Goal: Information Seeking & Learning: Find specific page/section

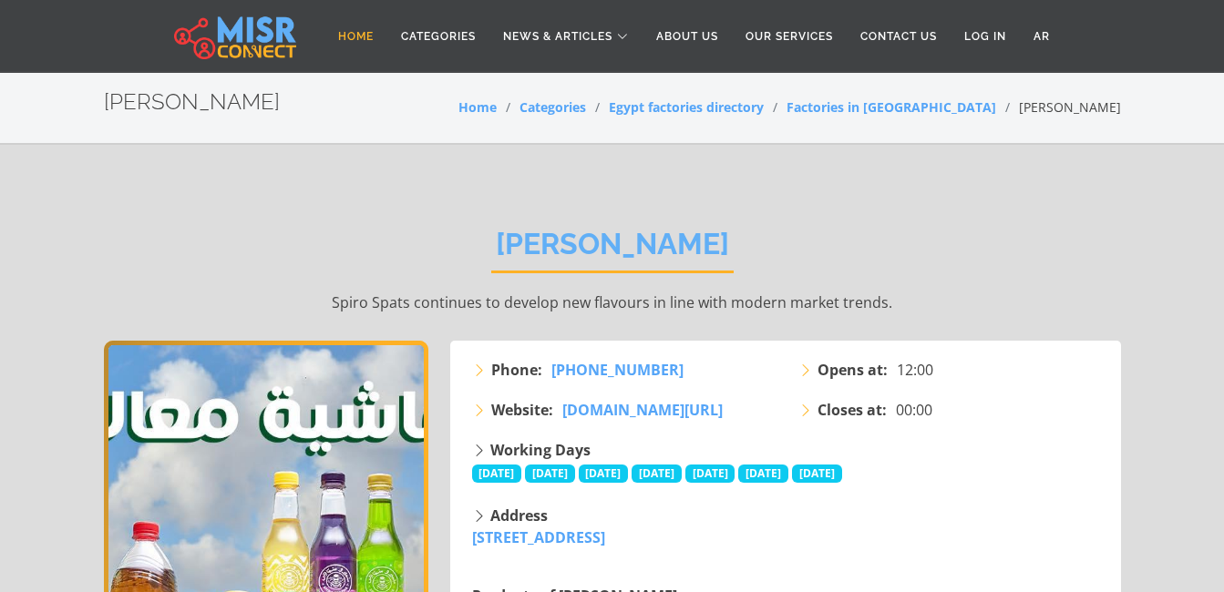
click at [339, 38] on link "Home" at bounding box center [355, 36] width 63 height 35
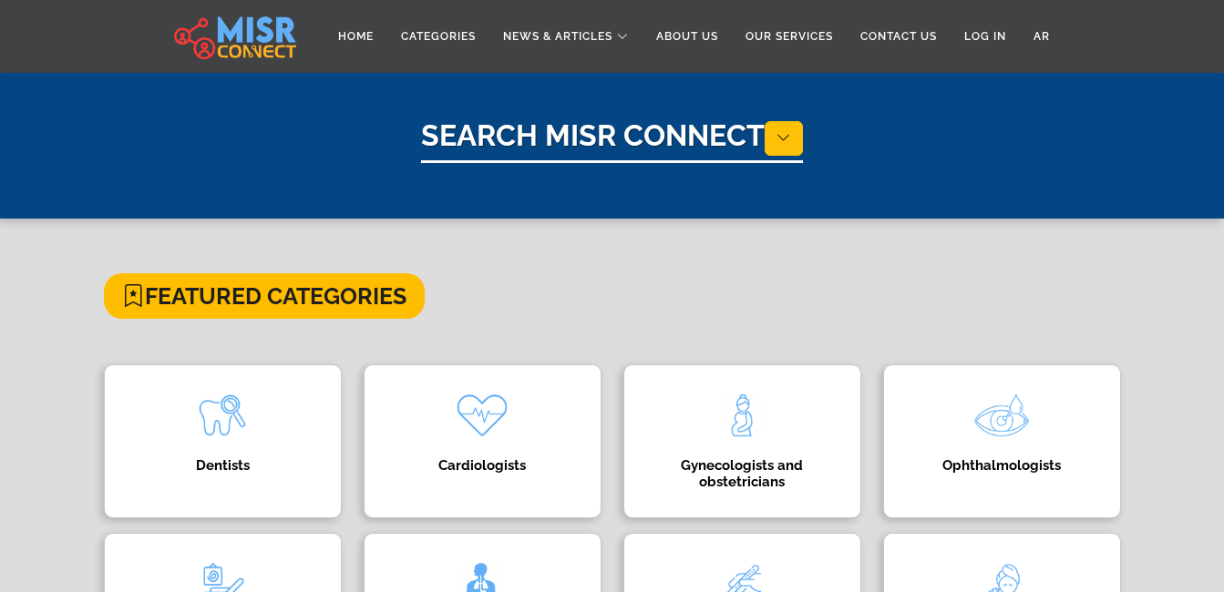
click at [712, 144] on h1 "Search Misr Connect" at bounding box center [612, 140] width 382 height 45
click at [786, 137] on icon at bounding box center [783, 137] width 15 height 17
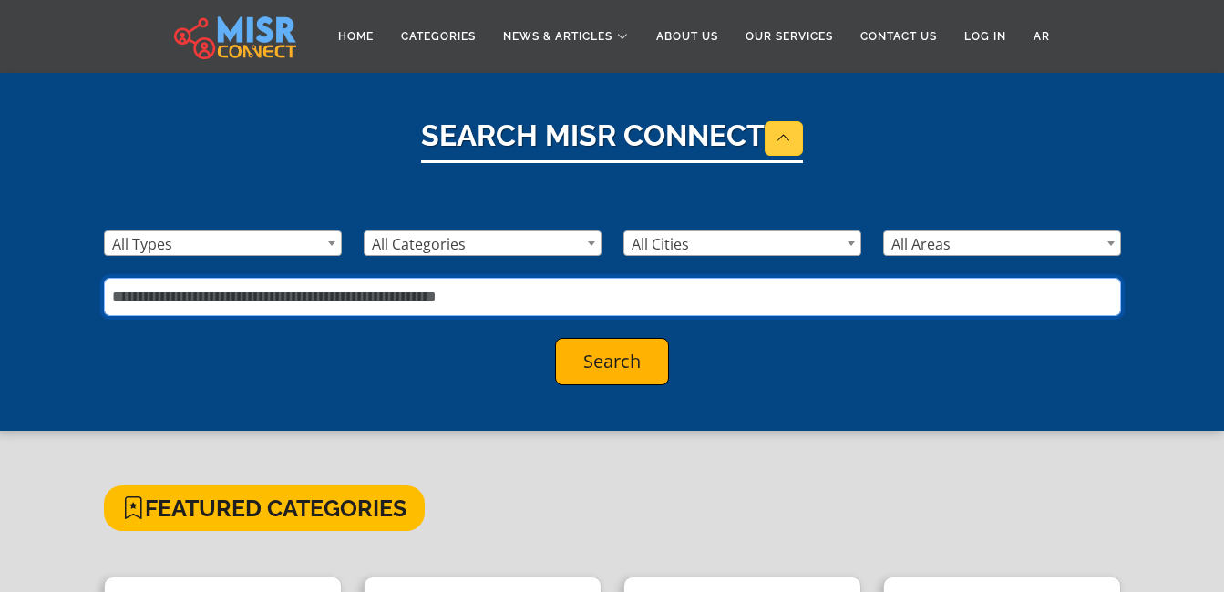
click at [309, 292] on input "text" at bounding box center [612, 297] width 1017 height 38
type input "**********"
click at [555, 338] on button "Search" at bounding box center [612, 361] width 114 height 47
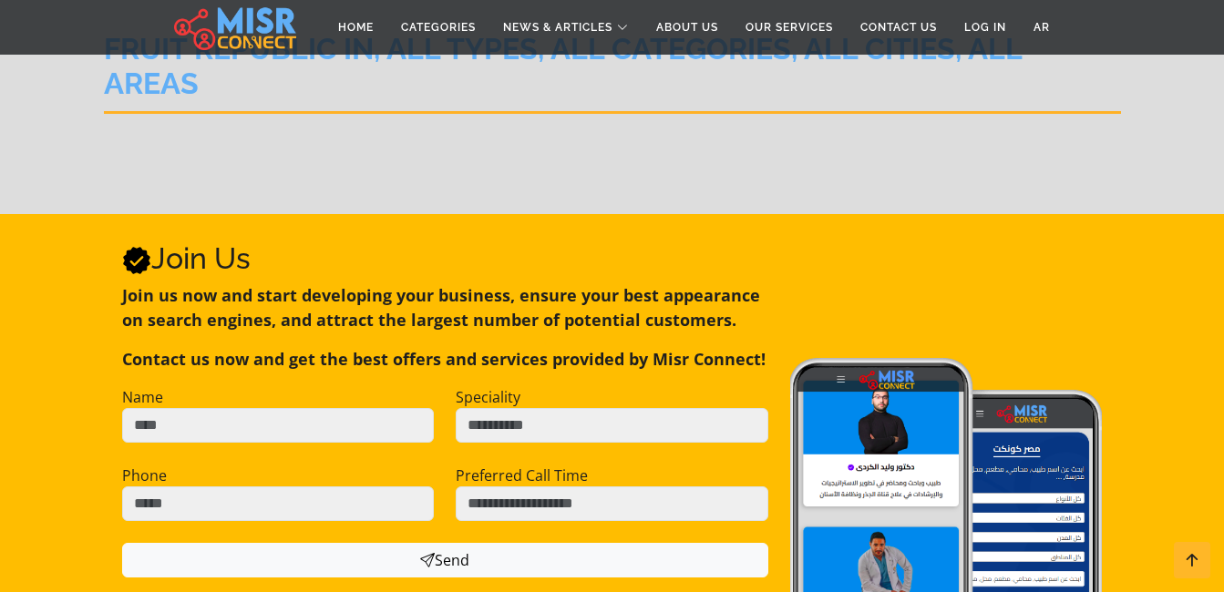
scroll to position [241, 0]
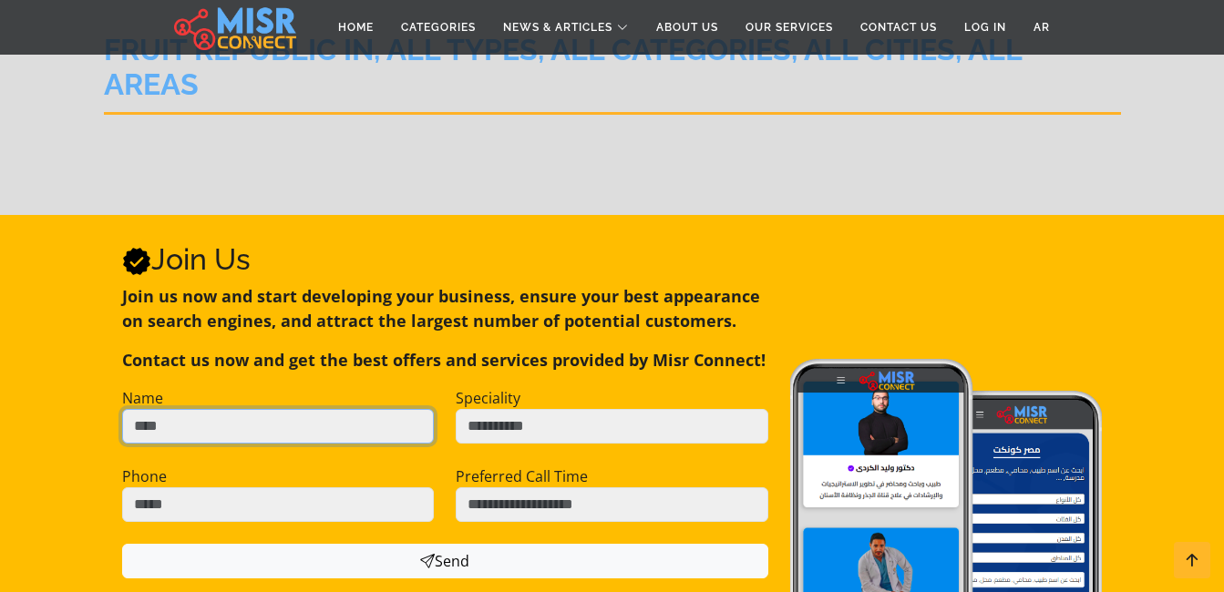
click at [252, 409] on input "Name" at bounding box center [278, 426] width 312 height 35
type input "*****"
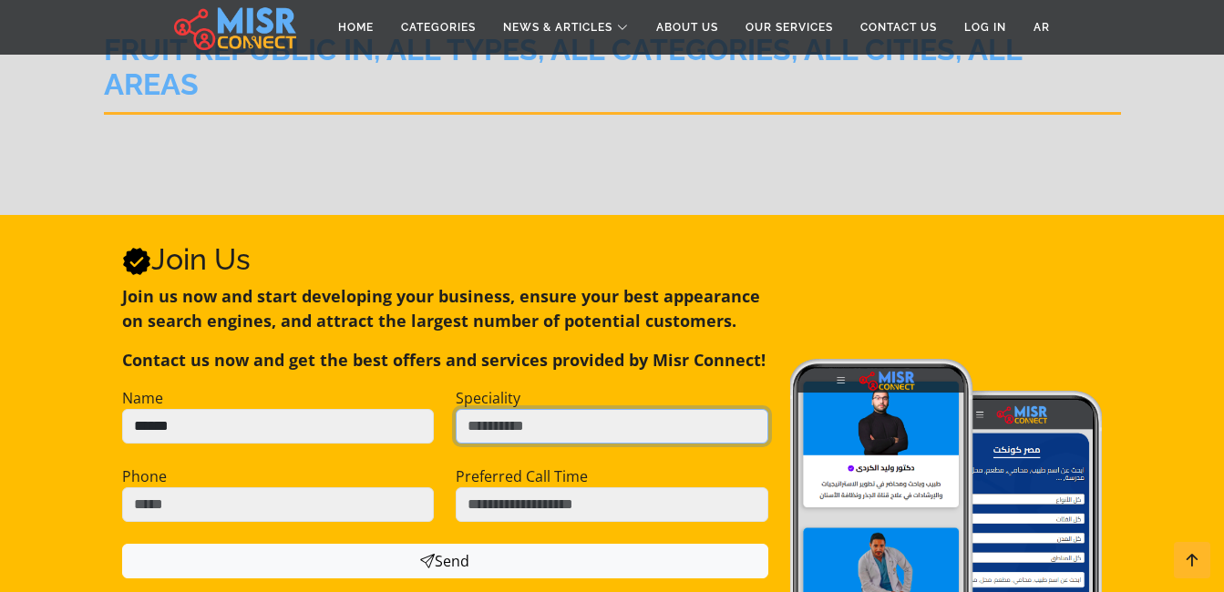
click at [525, 409] on input "Speciality" at bounding box center [612, 426] width 312 height 35
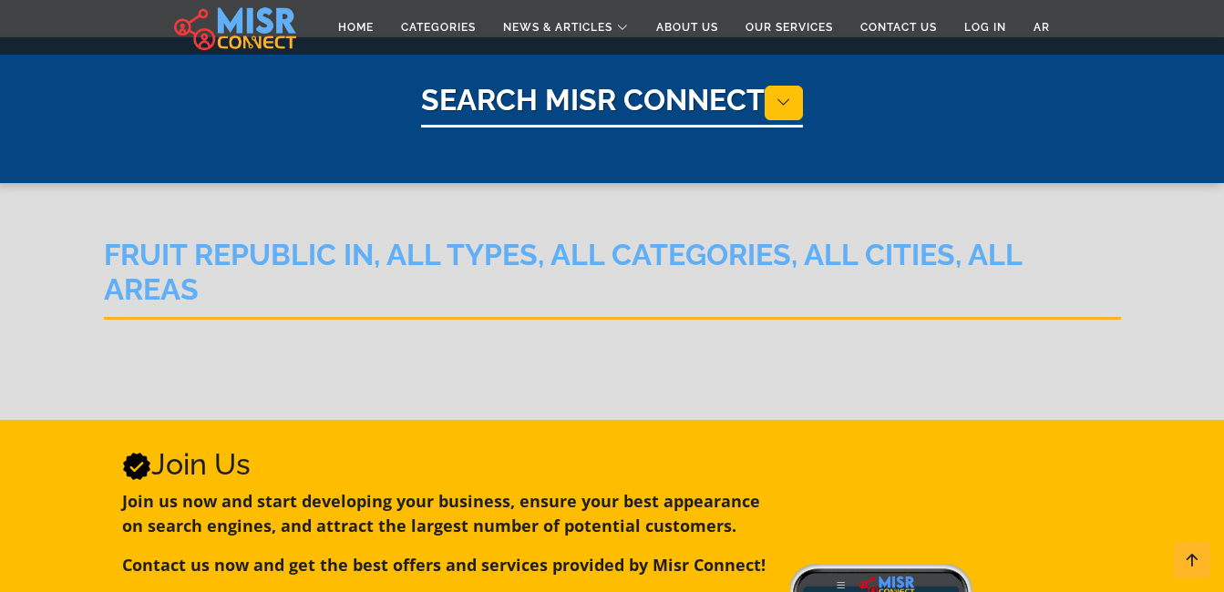
scroll to position [0, 0]
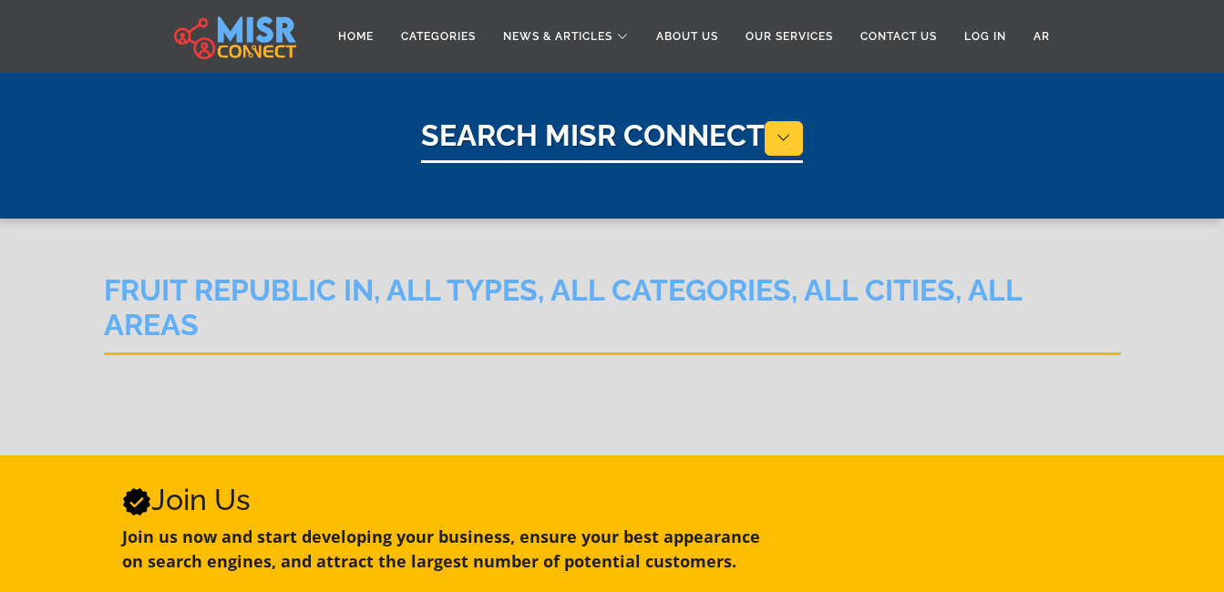
type input "*"
click at [790, 136] on icon at bounding box center [783, 137] width 15 height 17
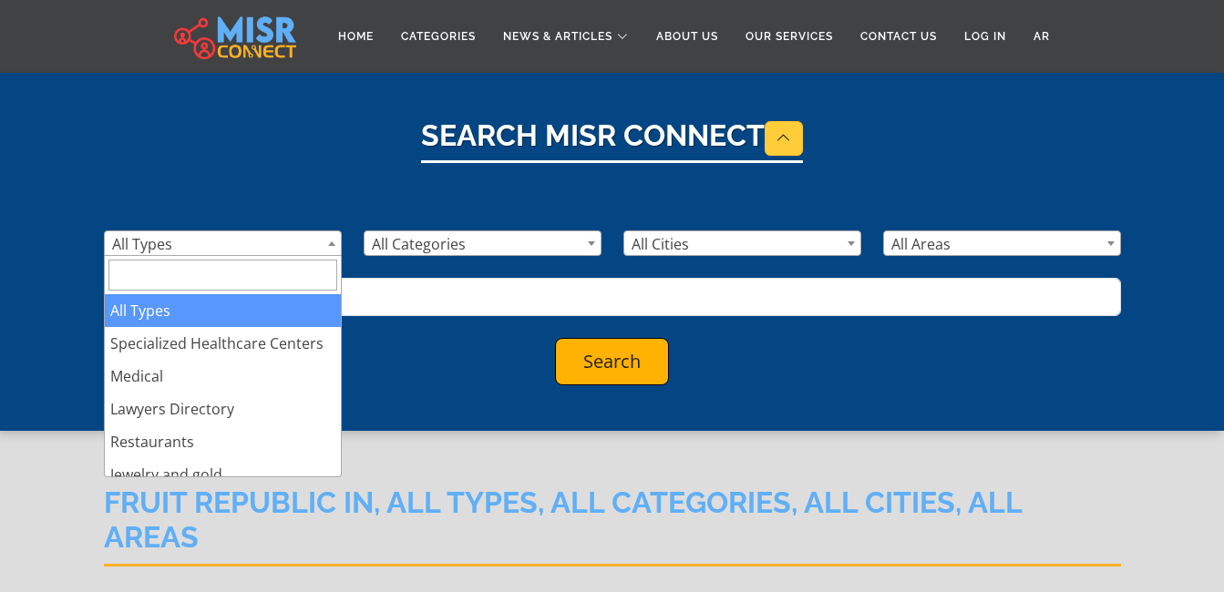
click at [315, 240] on span "All Types" at bounding box center [223, 244] width 236 height 26
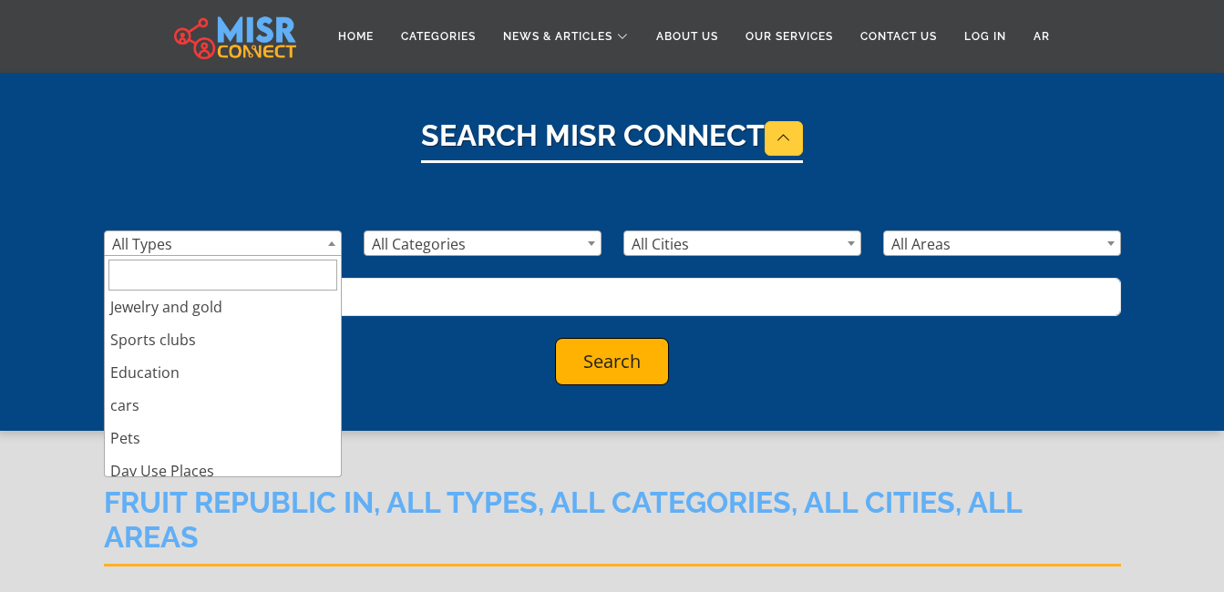
scroll to position [161, 0]
click at [475, 440] on section "fruit republic in, All Types, All Categories, All Cities, All Areas" at bounding box center [612, 549] width 1224 height 237
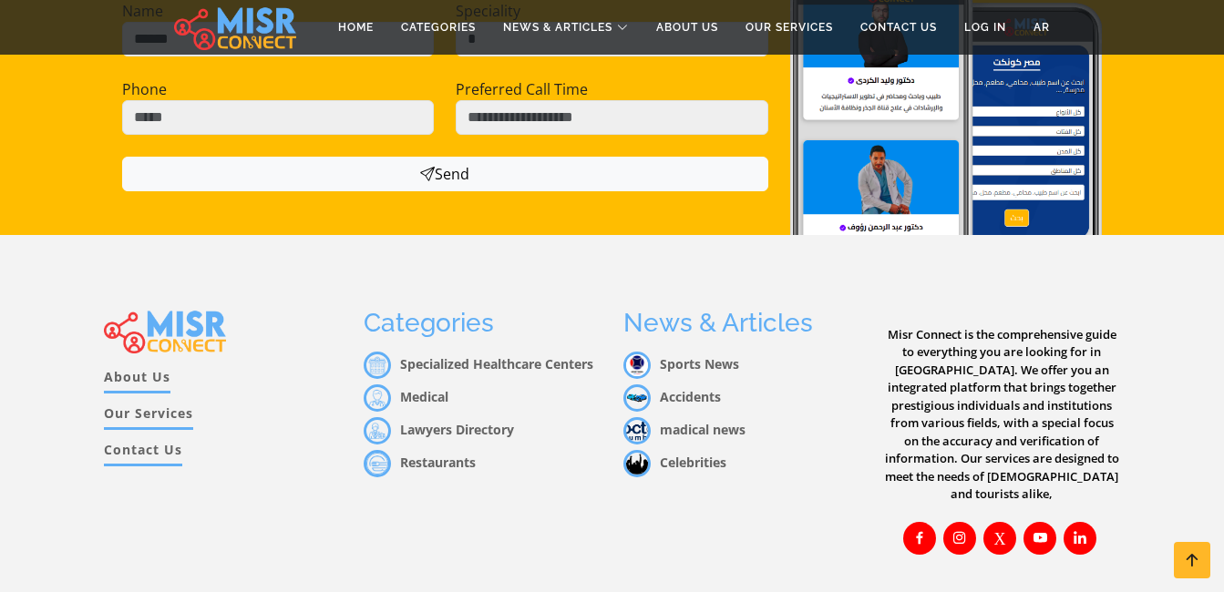
scroll to position [883, 0]
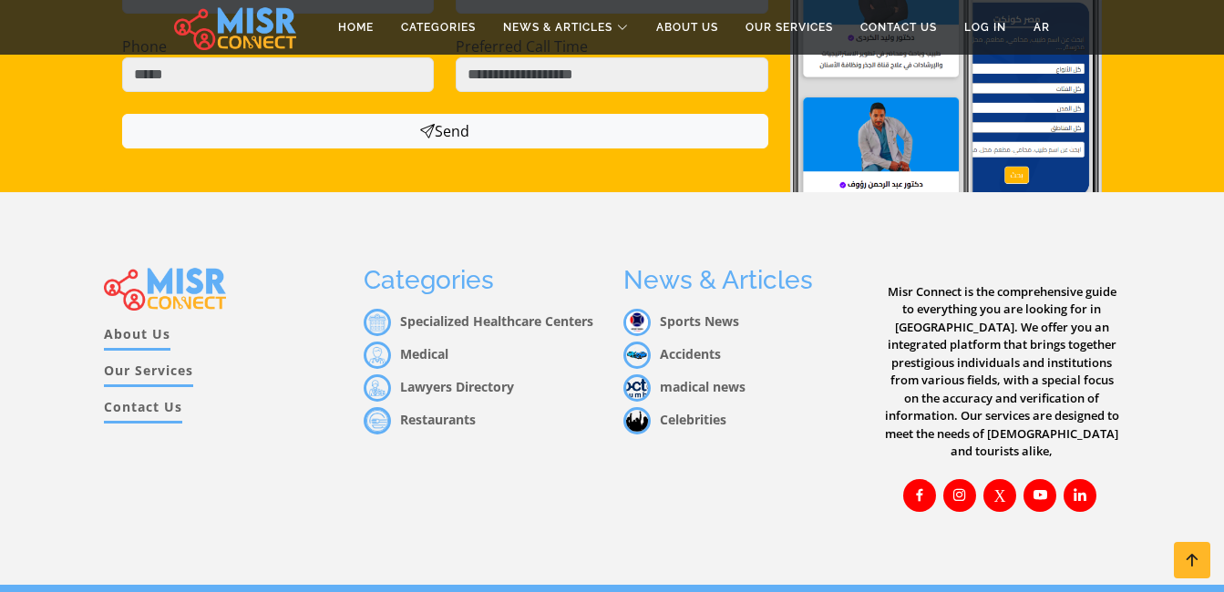
click at [405, 411] on link "Restaurants" at bounding box center [420, 419] width 112 height 17
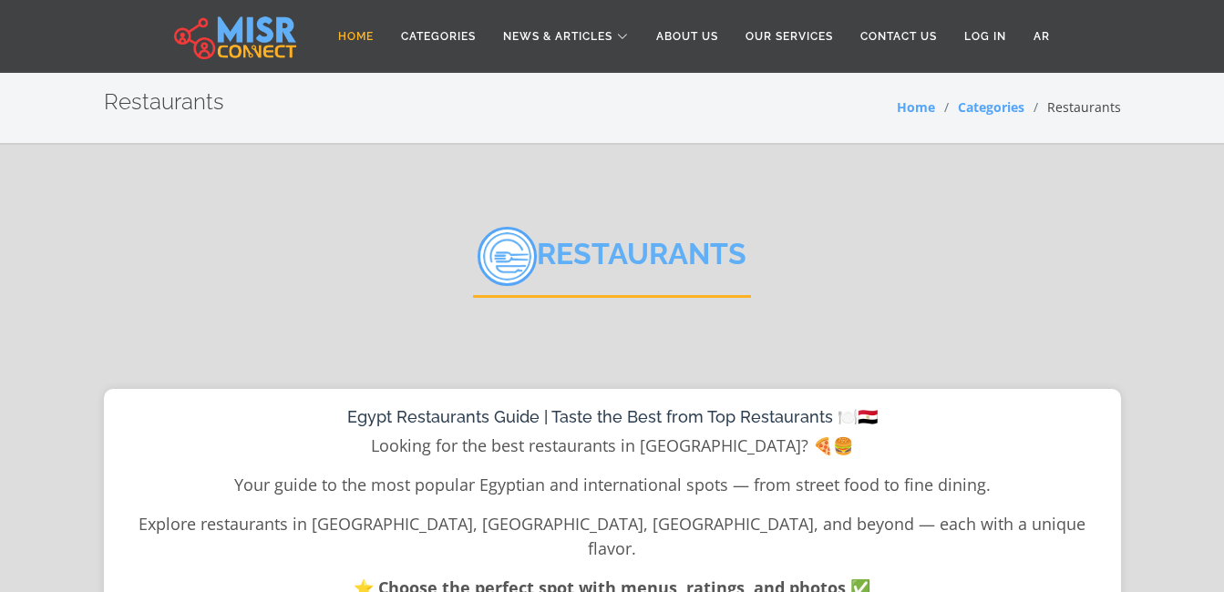
click at [368, 26] on link "Home" at bounding box center [355, 36] width 63 height 35
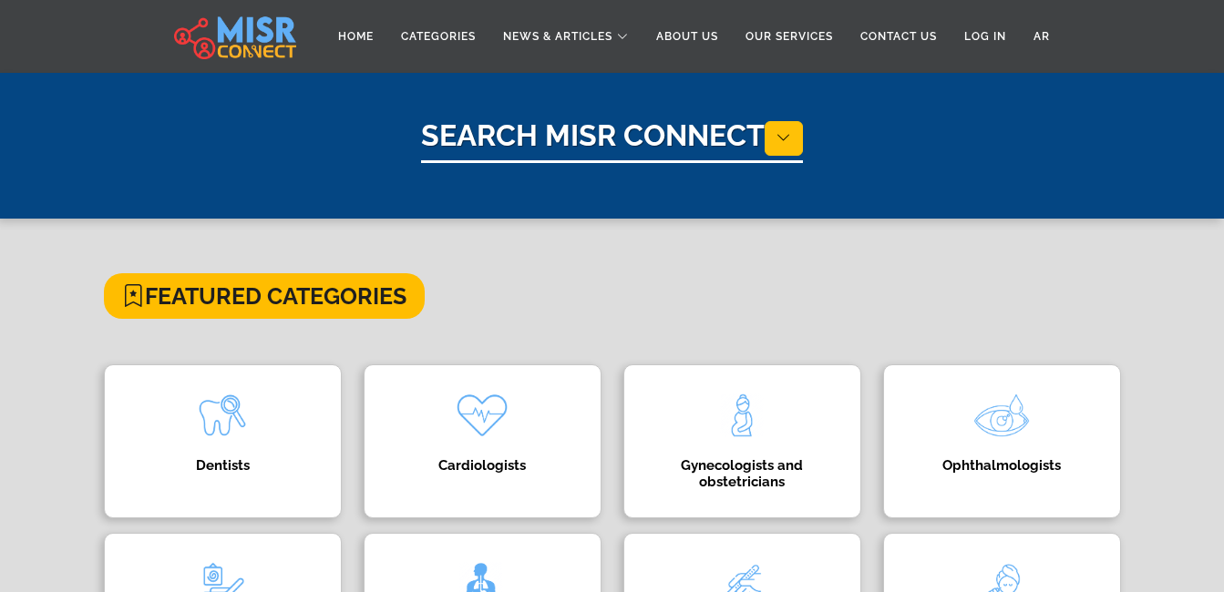
click at [540, 165] on div "Search Misr Connect" at bounding box center [612, 163] width 1017 height 90
click at [610, 140] on h1 "Search Misr Connect" at bounding box center [612, 140] width 382 height 45
click at [783, 140] on icon at bounding box center [783, 137] width 15 height 17
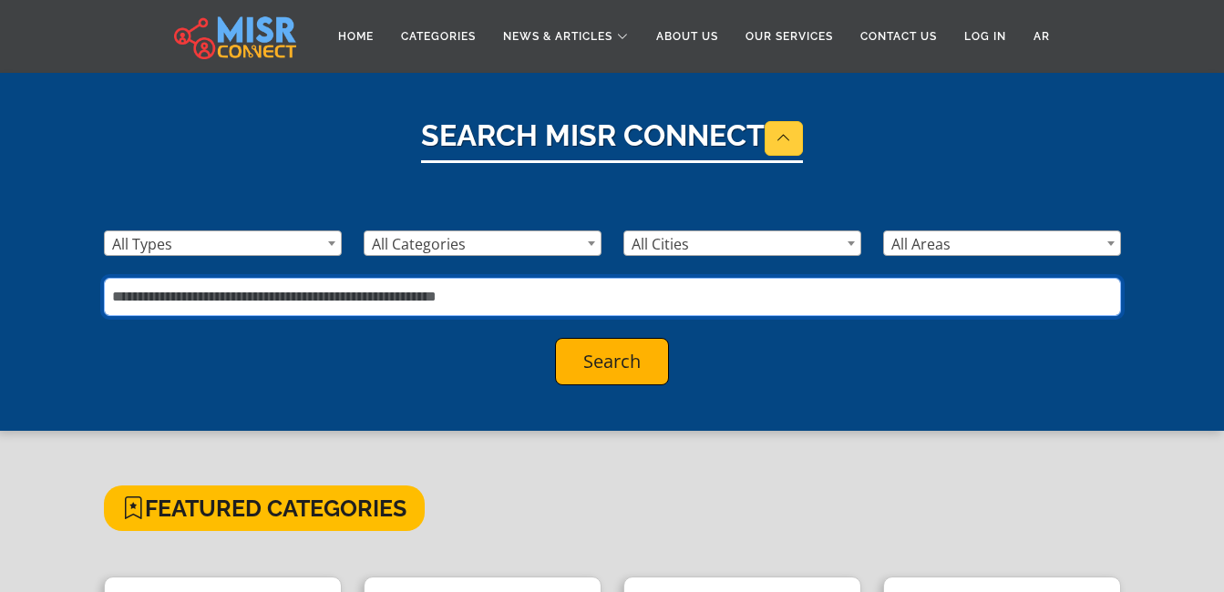
click at [398, 299] on input "text" at bounding box center [612, 297] width 1017 height 38
type input "******"
click at [555, 338] on button "Search" at bounding box center [612, 361] width 114 height 47
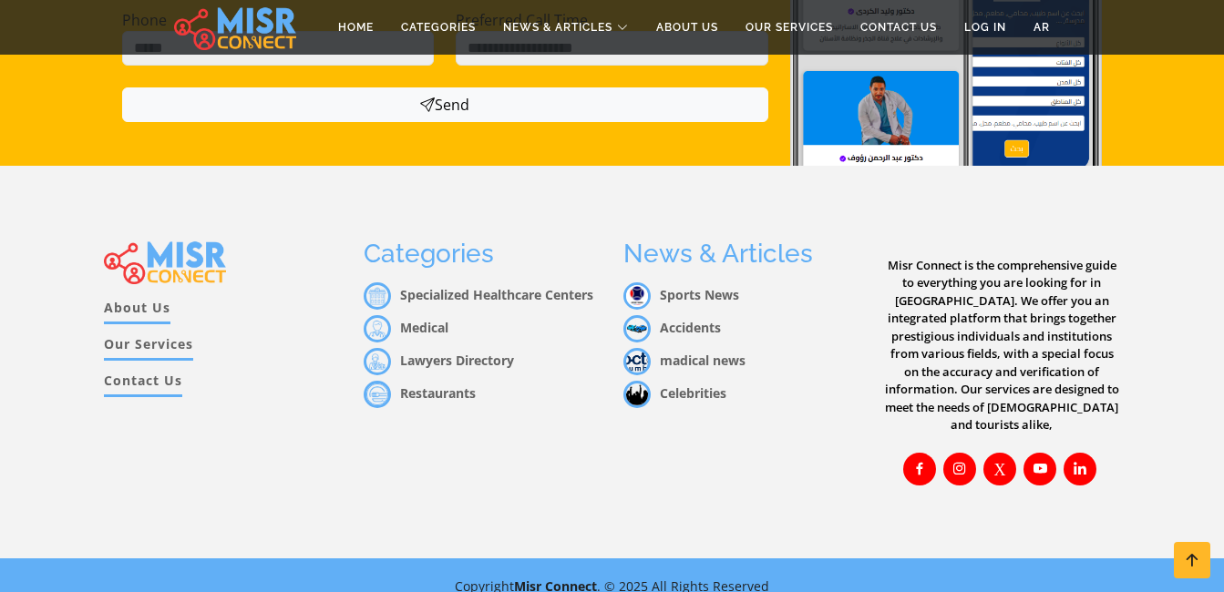
scroll to position [671, 0]
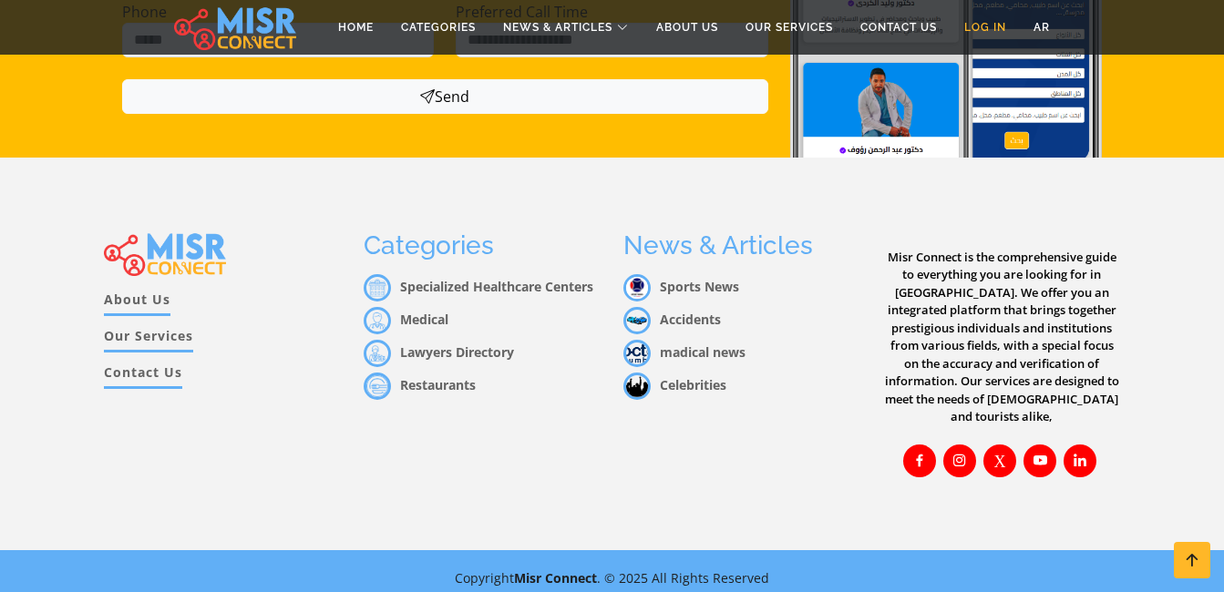
click at [979, 22] on link "Log in" at bounding box center [984, 27] width 69 height 35
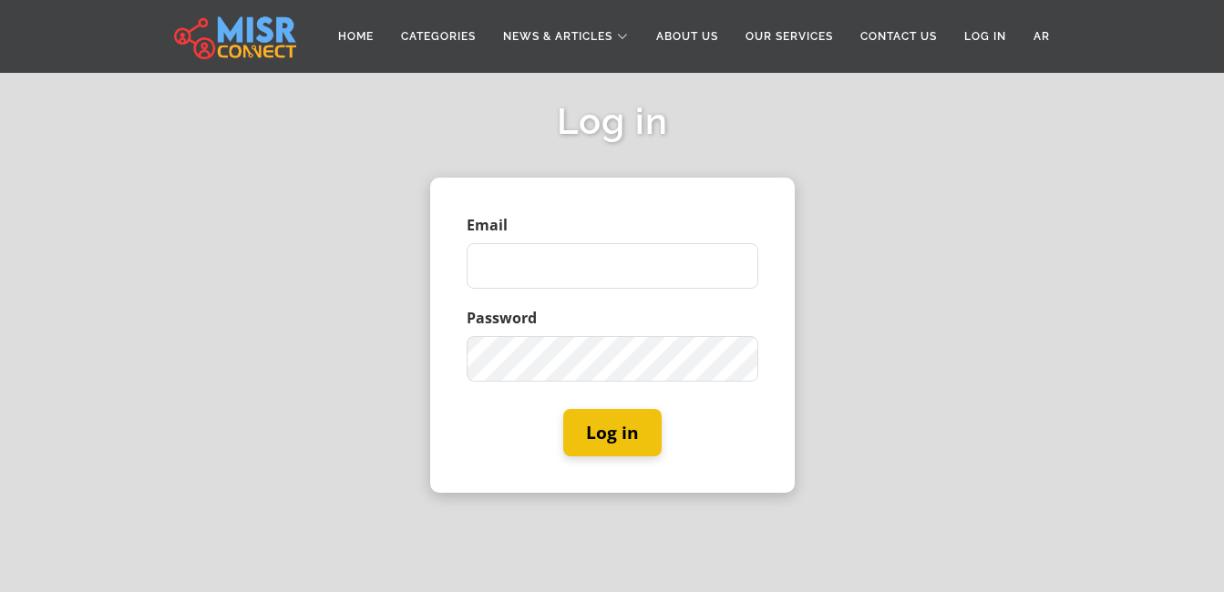
click at [562, 270] on input "Email" at bounding box center [612, 266] width 292 height 46
click at [340, 30] on link "Home" at bounding box center [355, 36] width 63 height 35
